Goal: Information Seeking & Learning: Learn about a topic

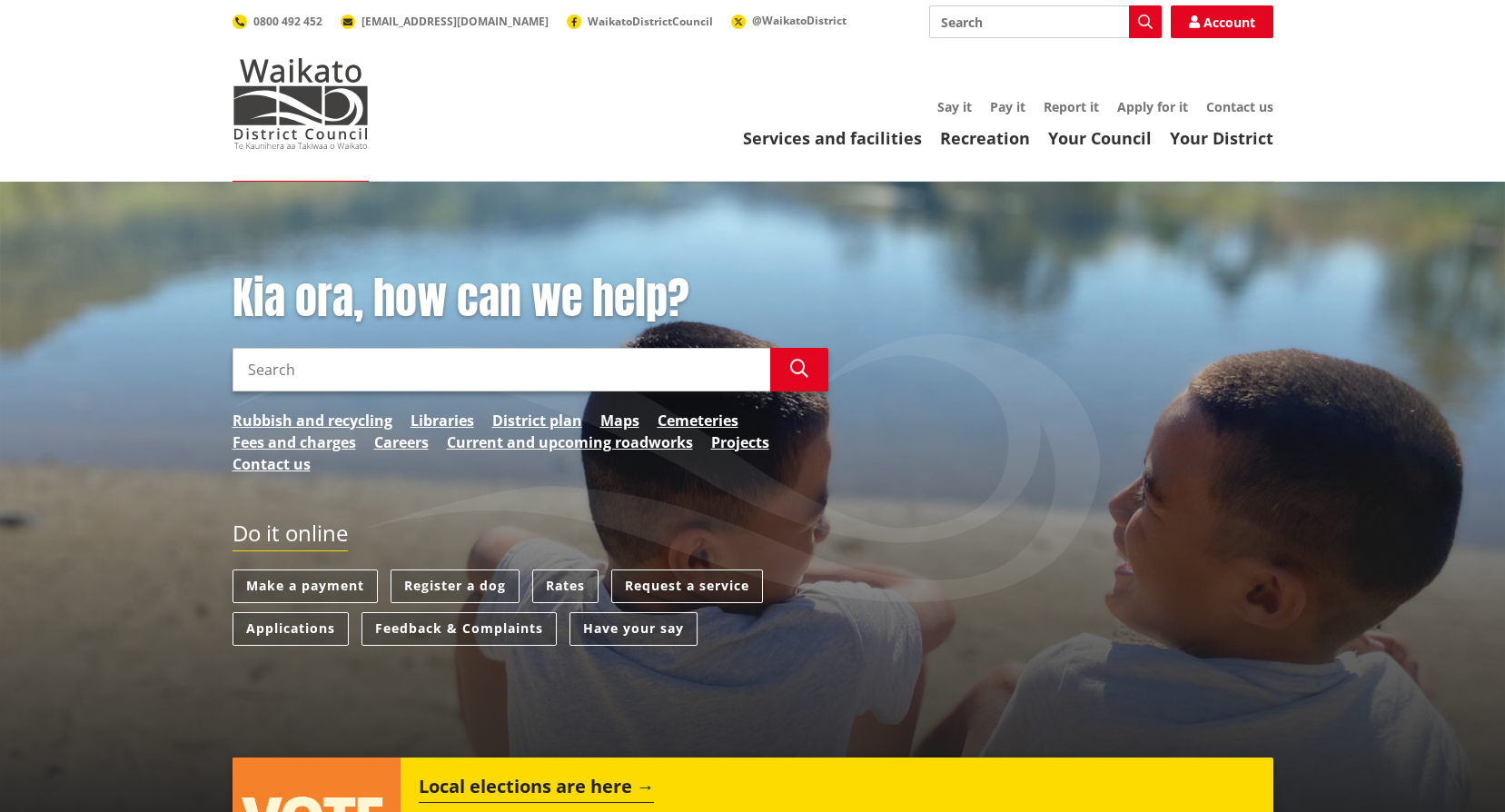
click at [984, 20] on input "Search" at bounding box center [1045, 22] width 232 height 33
type input "chickens on property"
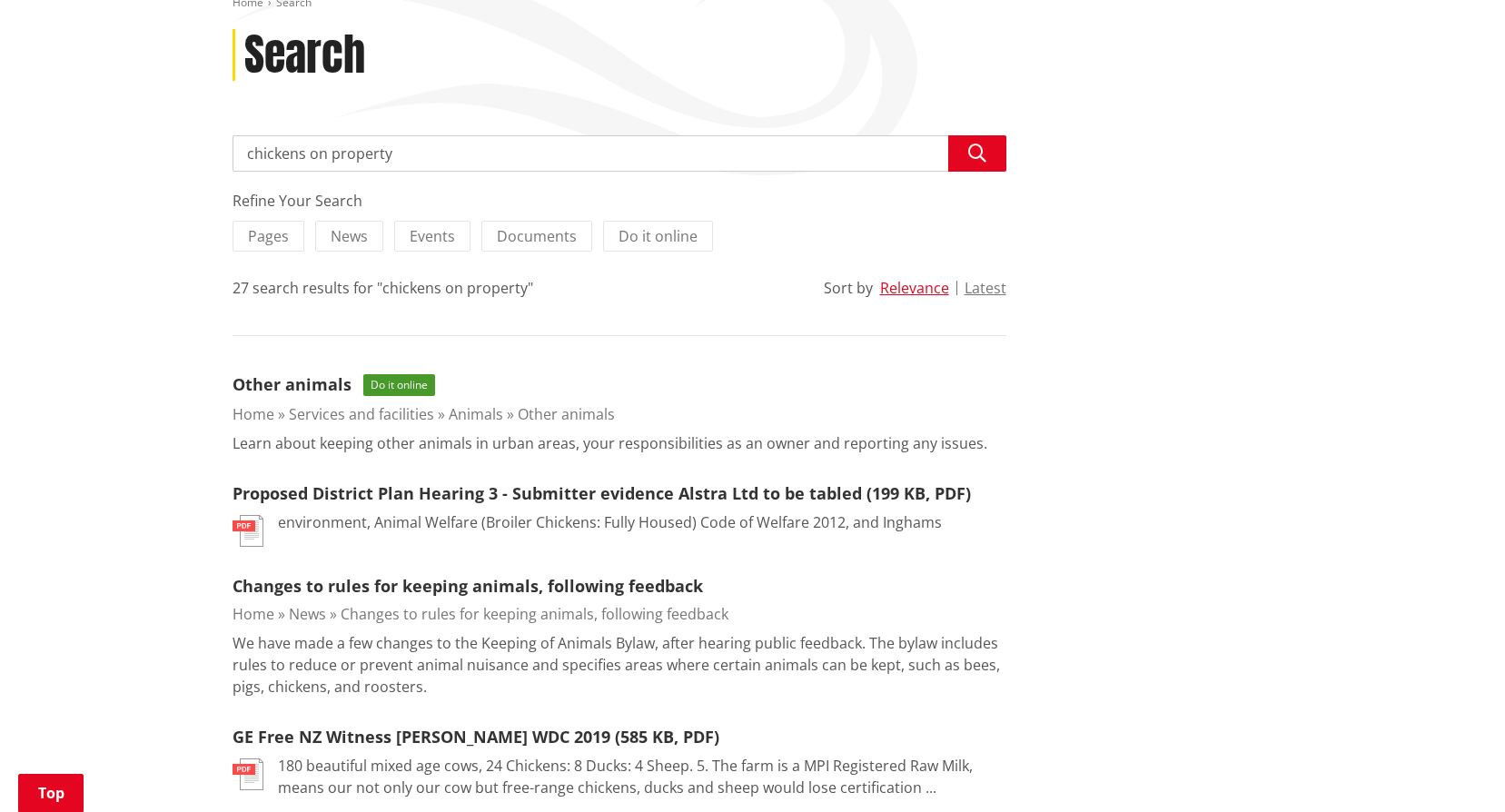
scroll to position [272, 0]
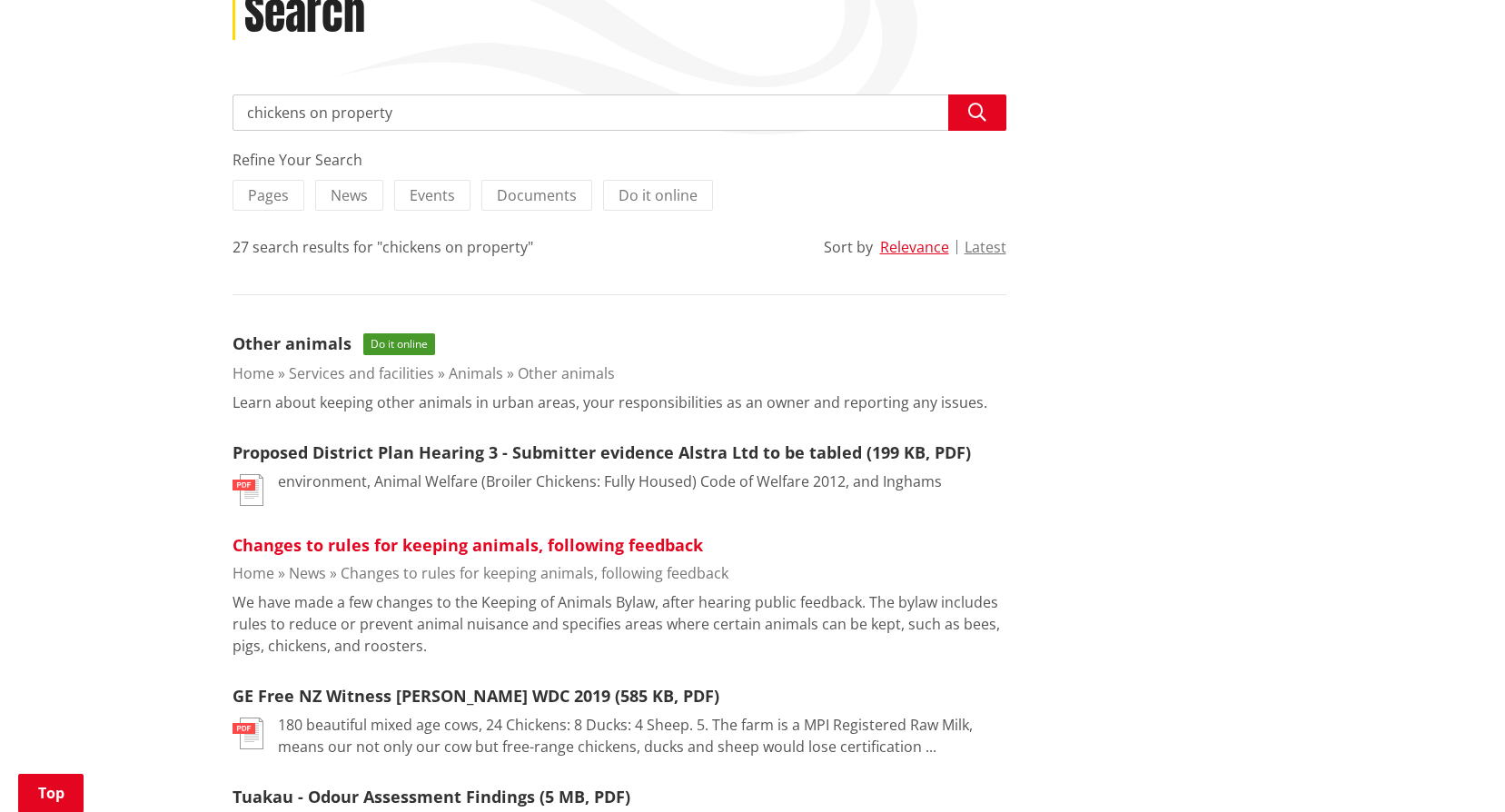
click at [500, 543] on link "Changes to rules for keeping animals, following feedback" at bounding box center [467, 545] width 470 height 22
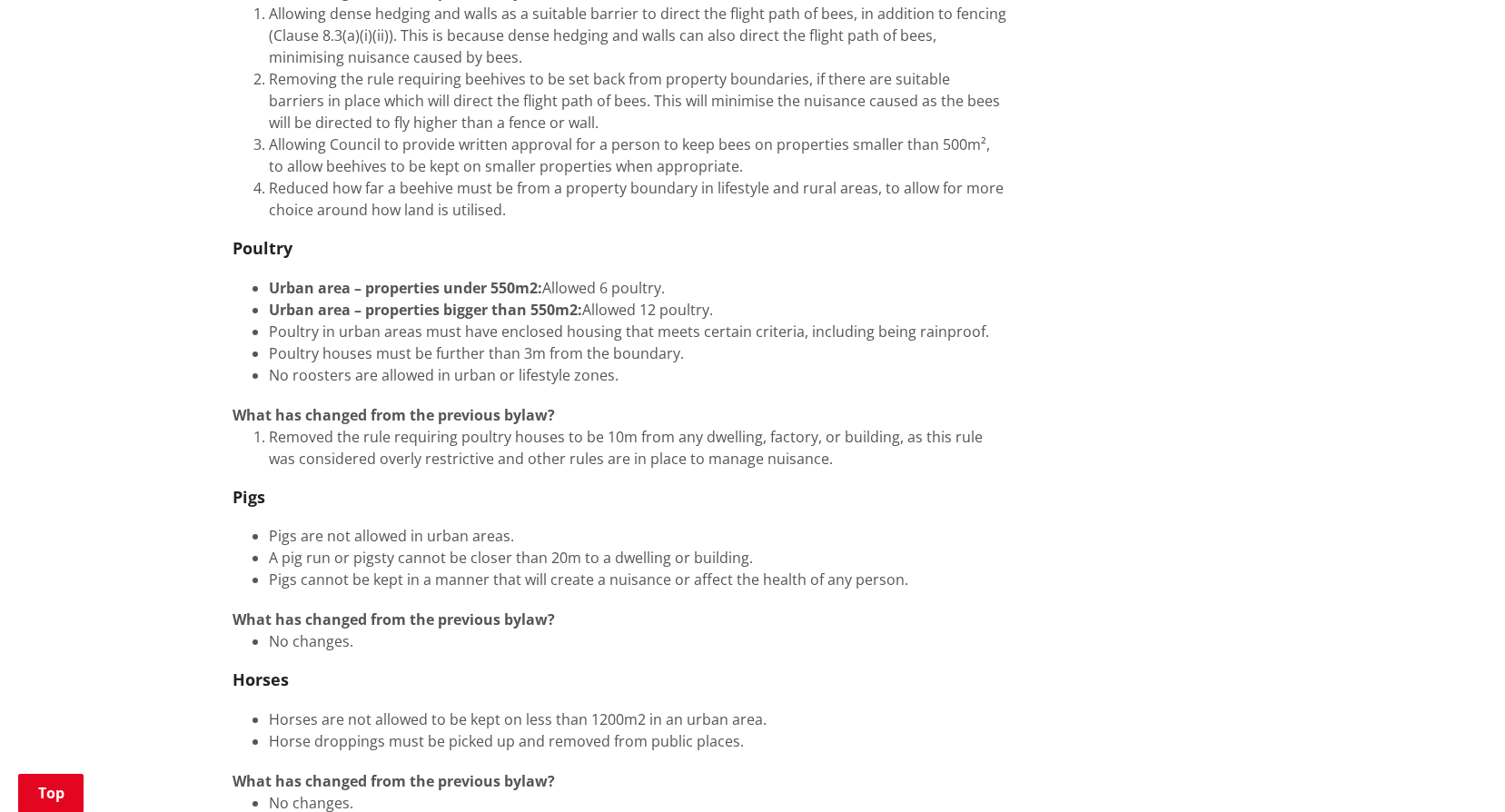
scroll to position [1272, 0]
